Goal: Check status: Check status

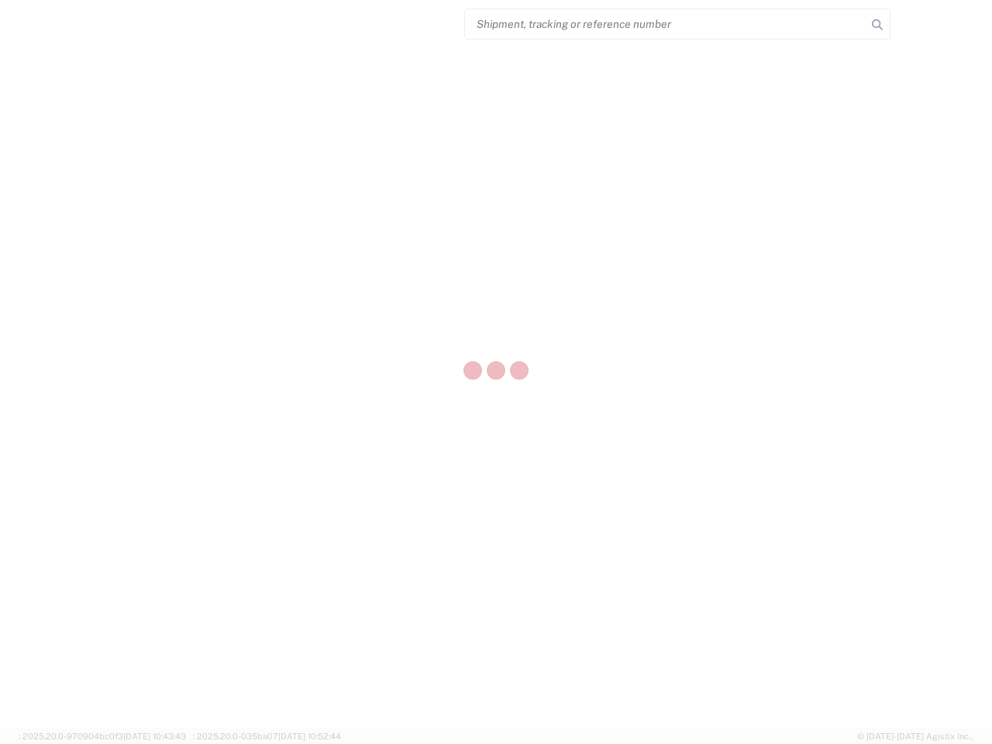
select select "US"
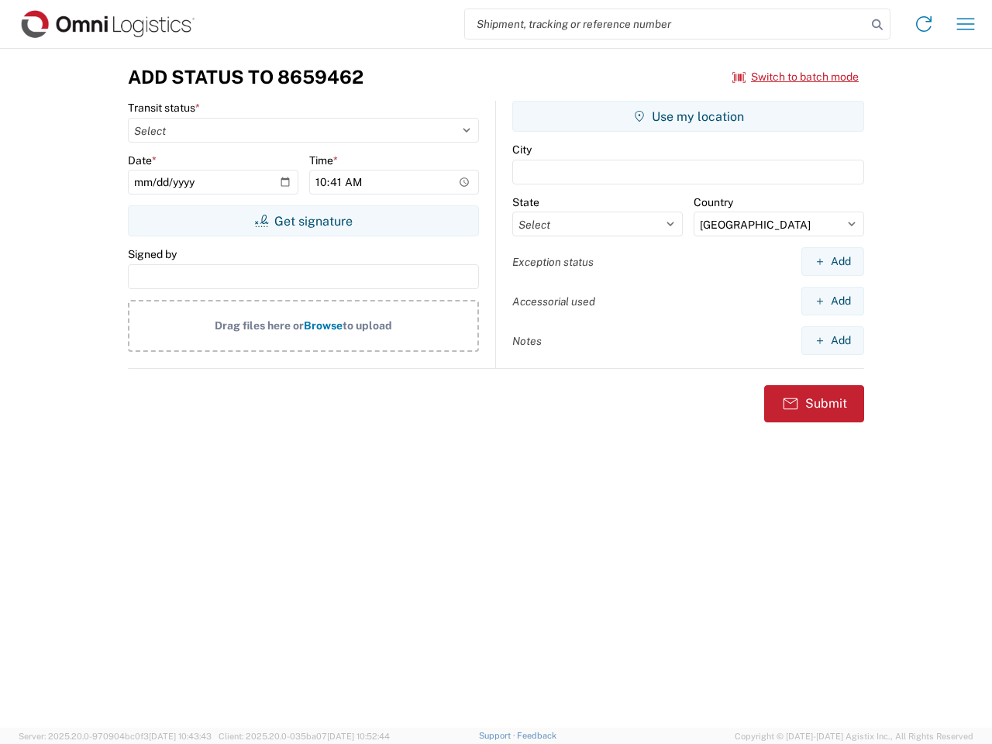
click at [666, 24] on input "search" at bounding box center [666, 23] width 402 height 29
click at [877, 25] on icon at bounding box center [878, 25] width 22 height 22
click at [924, 24] on icon at bounding box center [924, 24] width 25 height 25
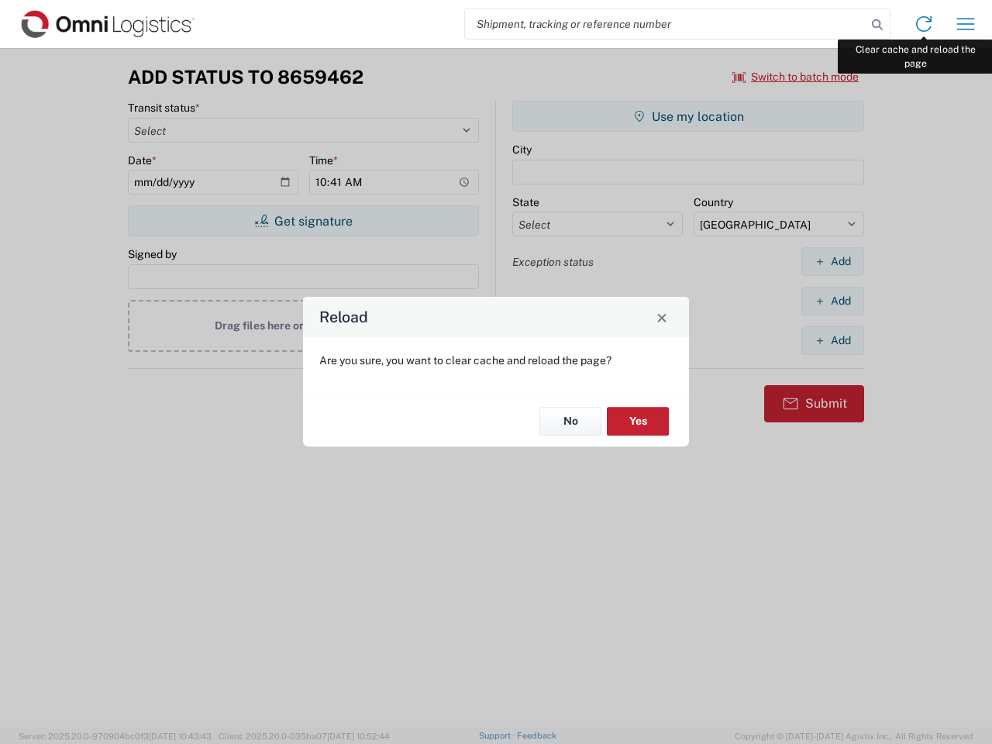
click at [966, 24] on div "Reload Are you sure, you want to clear cache and reload the page? No Yes" at bounding box center [496, 372] width 992 height 744
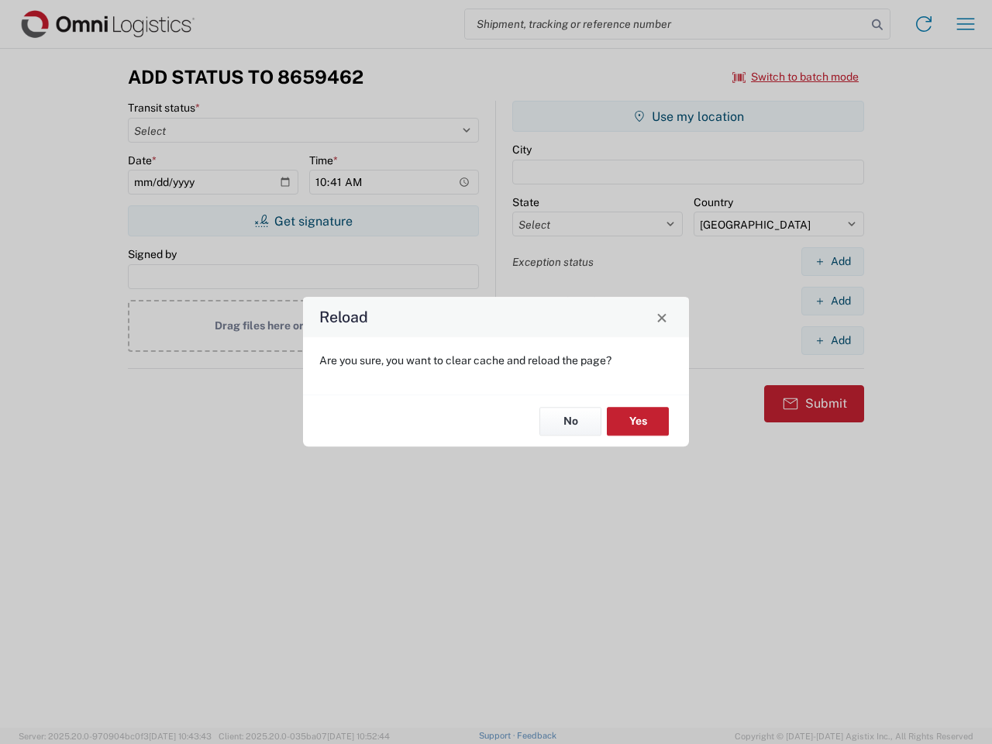
click at [796, 77] on div "Reload Are you sure, you want to clear cache and reload the page? No Yes" at bounding box center [496, 372] width 992 height 744
click at [303, 221] on div "Reload Are you sure, you want to clear cache and reload the page? No Yes" at bounding box center [496, 372] width 992 height 744
click at [688, 116] on div "Reload Are you sure, you want to clear cache and reload the page? No Yes" at bounding box center [496, 372] width 992 height 744
click at [832, 261] on div "Reload Are you sure, you want to clear cache and reload the page? No Yes" at bounding box center [496, 372] width 992 height 744
click at [832, 301] on div "Reload Are you sure, you want to clear cache and reload the page? No Yes" at bounding box center [496, 372] width 992 height 744
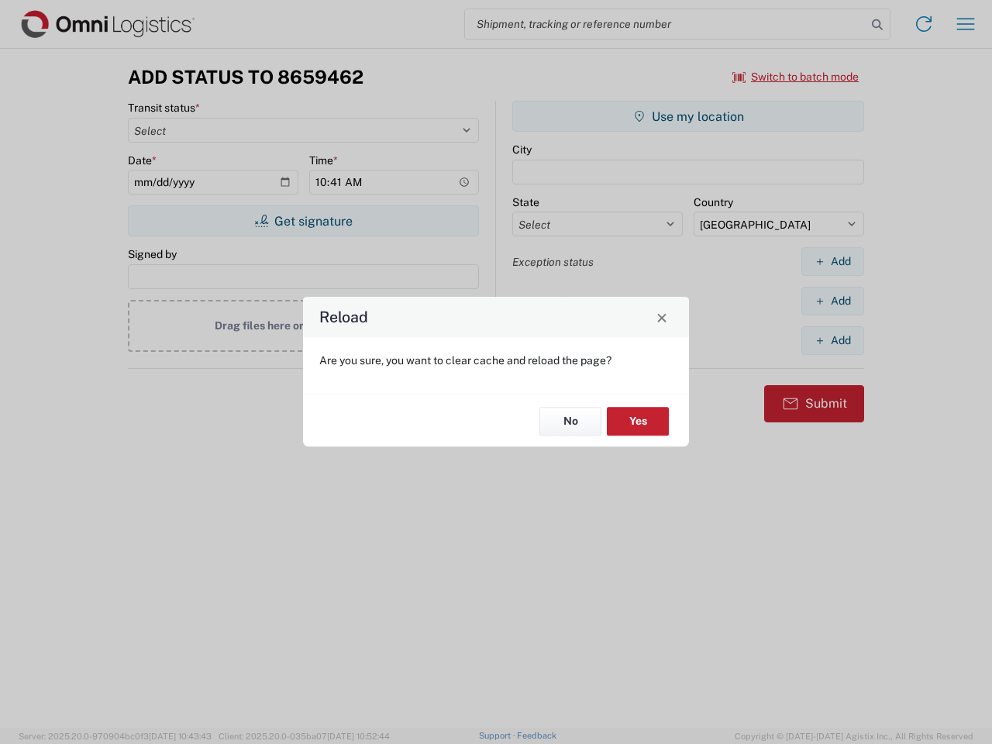
click at [832, 340] on div "Reload Are you sure, you want to clear cache and reload the page? No Yes" at bounding box center [496, 372] width 992 height 744
